Goal: Transaction & Acquisition: Download file/media

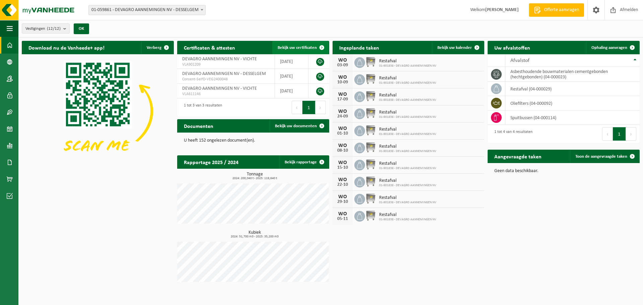
click at [305, 46] on span "Bekijk uw certificaten" at bounding box center [297, 48] width 39 height 4
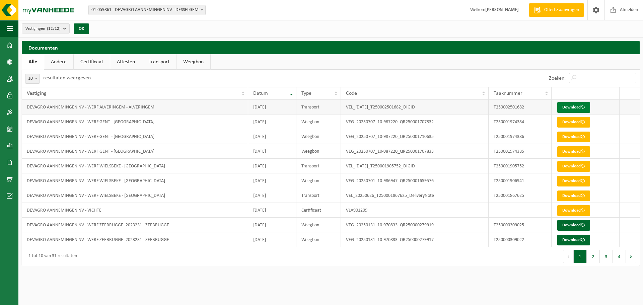
click at [572, 106] on link "Download" at bounding box center [573, 107] width 33 height 11
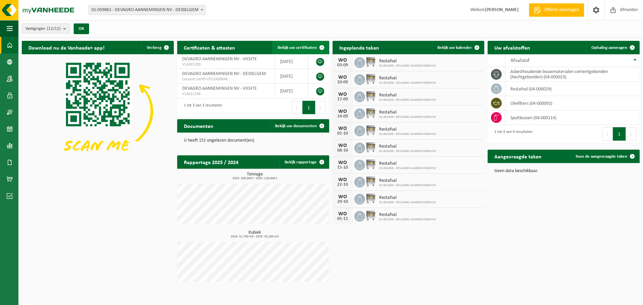
click at [295, 46] on span "Bekijk uw certificaten" at bounding box center [297, 48] width 39 height 4
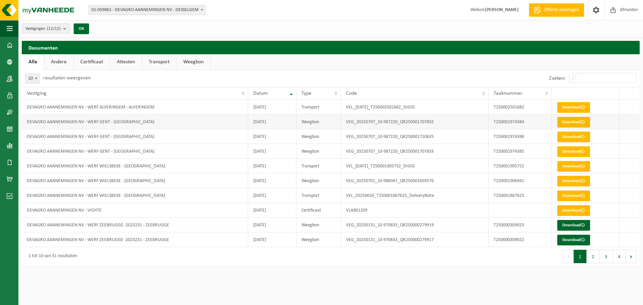
click at [570, 123] on link "Download" at bounding box center [573, 122] width 33 height 11
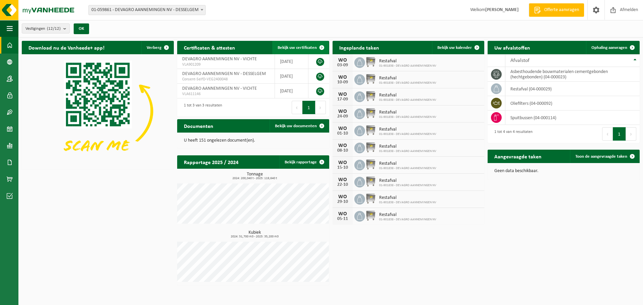
click at [302, 48] on span "Bekijk uw certificaten" at bounding box center [297, 48] width 39 height 4
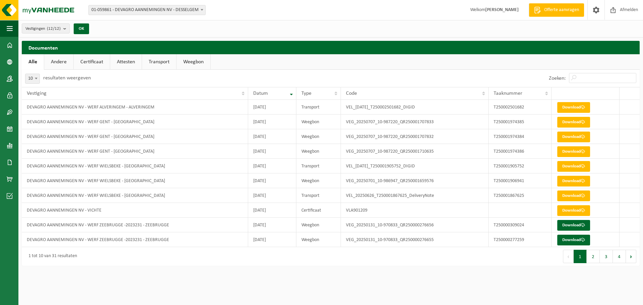
click at [182, 60] on link "Weegbon" at bounding box center [193, 61] width 34 height 15
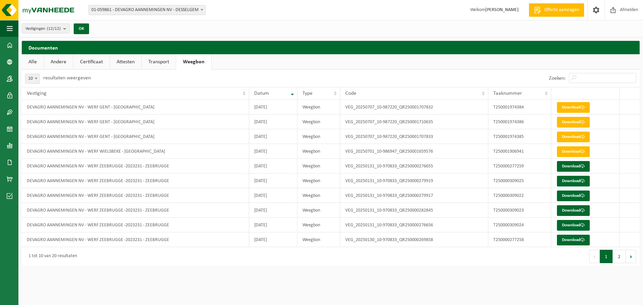
click at [127, 64] on link "Attesten" at bounding box center [125, 61] width 31 height 15
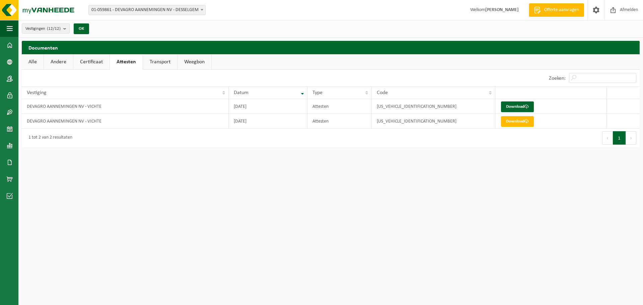
click at [85, 62] on link "Certificaat" at bounding box center [91, 61] width 36 height 15
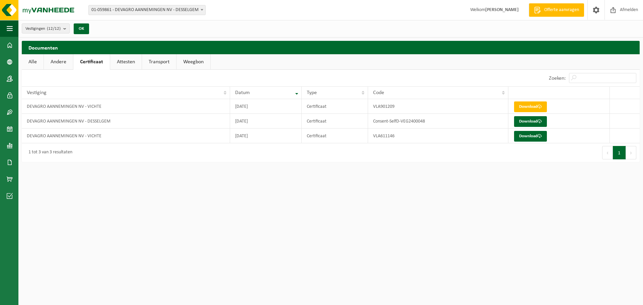
click at [48, 60] on link "Andere" at bounding box center [58, 61] width 29 height 15
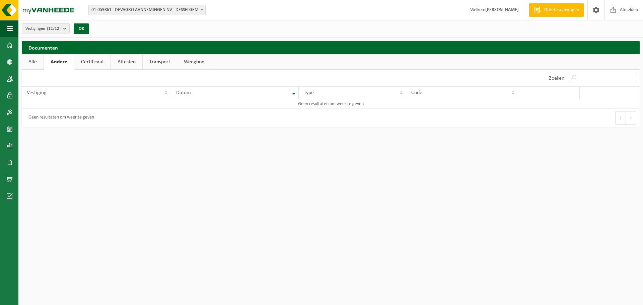
click at [195, 59] on link "Weegbon" at bounding box center [194, 61] width 34 height 15
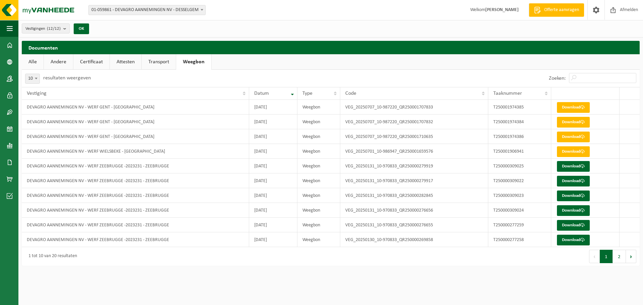
click at [161, 63] on link "Transport" at bounding box center [159, 61] width 34 height 15
